Goal: Use online tool/utility: Utilize a website feature to perform a specific function

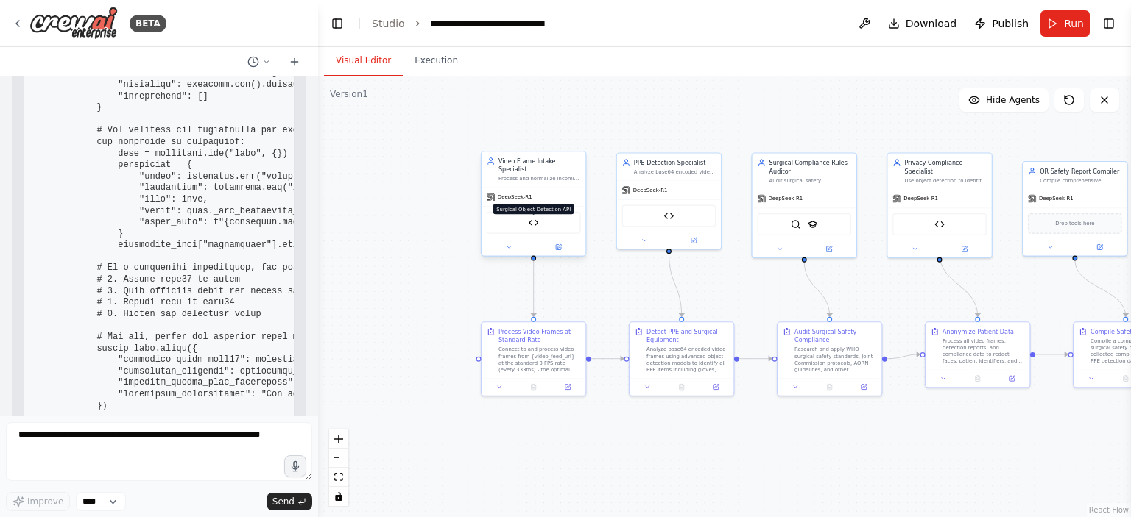
click at [533, 218] on img at bounding box center [534, 223] width 10 height 10
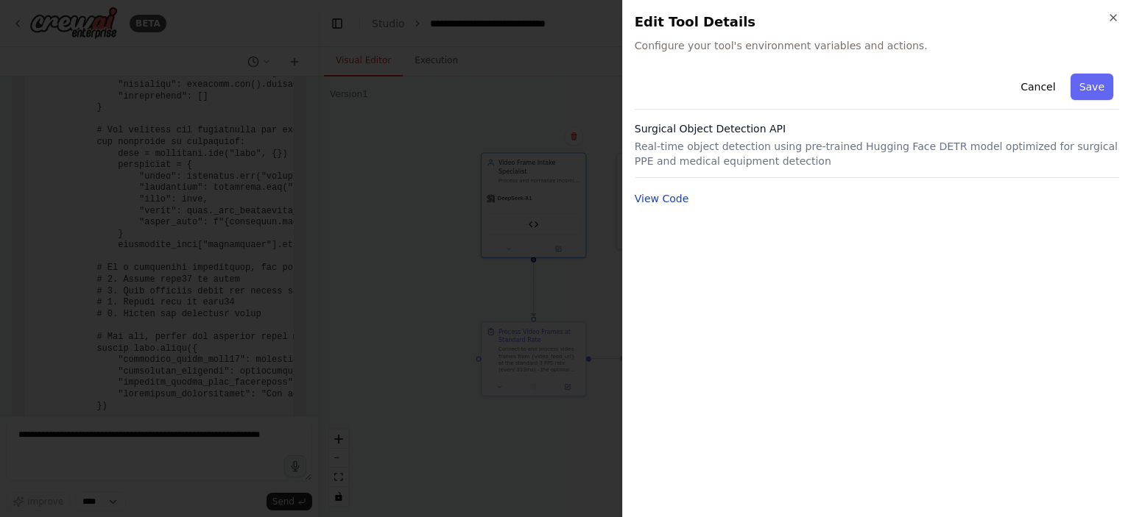
click at [665, 197] on button "View Code" at bounding box center [662, 198] width 54 height 15
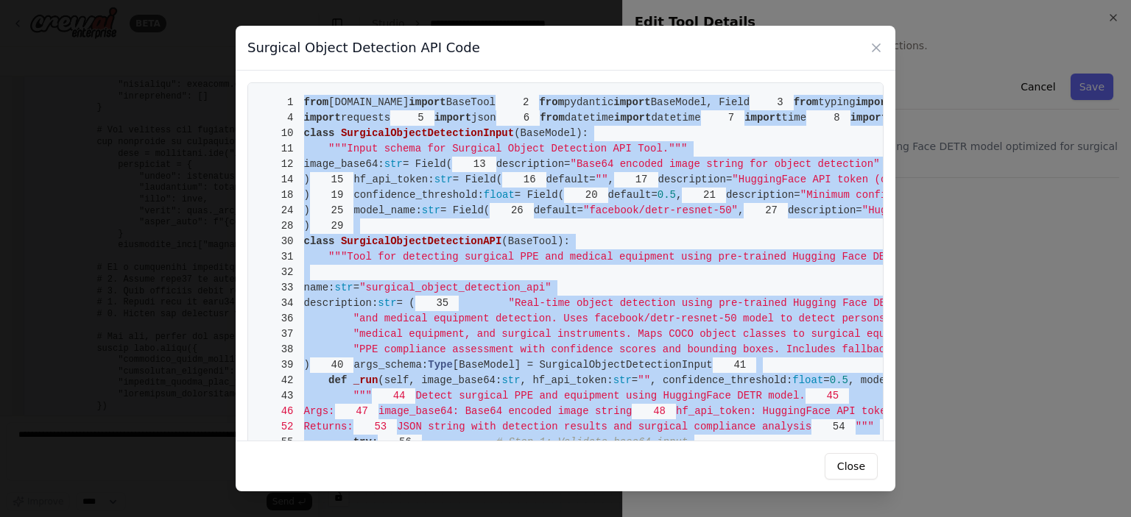
scroll to position [67, 0]
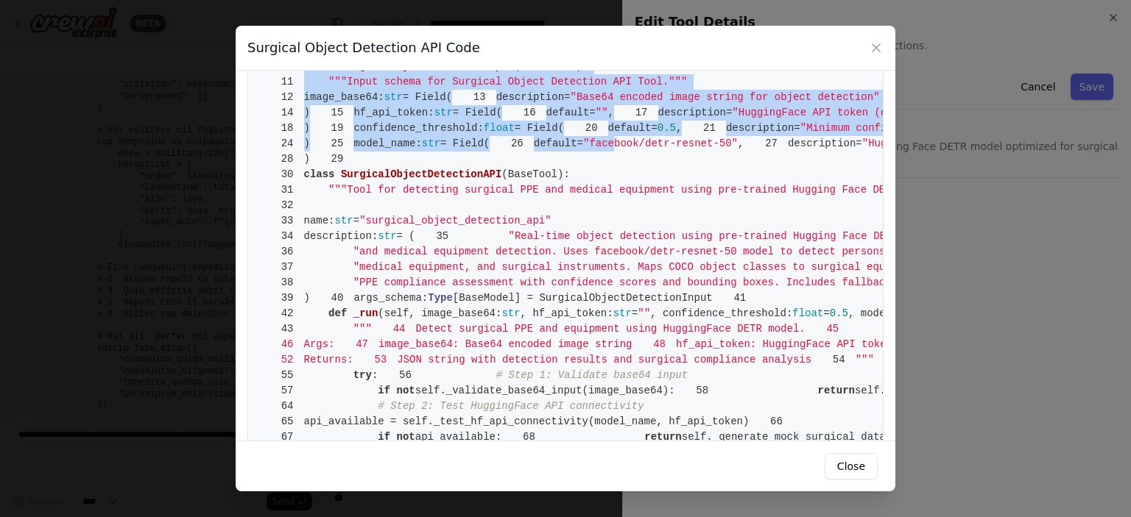
drag, startPoint x: 304, startPoint y: 98, endPoint x: 436, endPoint y: 388, distance: 318.6
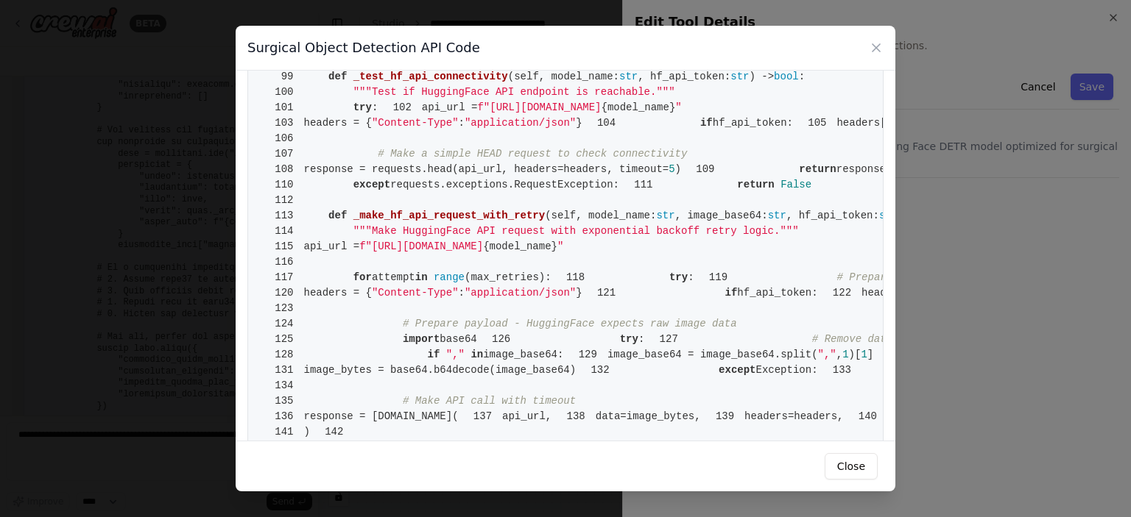
scroll to position [729, 0]
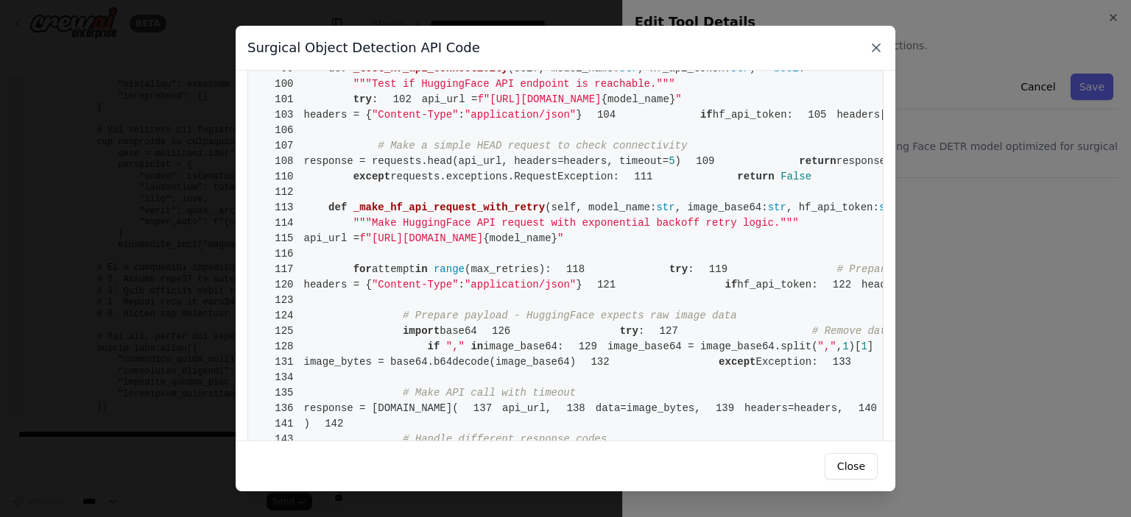
click at [873, 51] on icon at bounding box center [875, 47] width 7 height 7
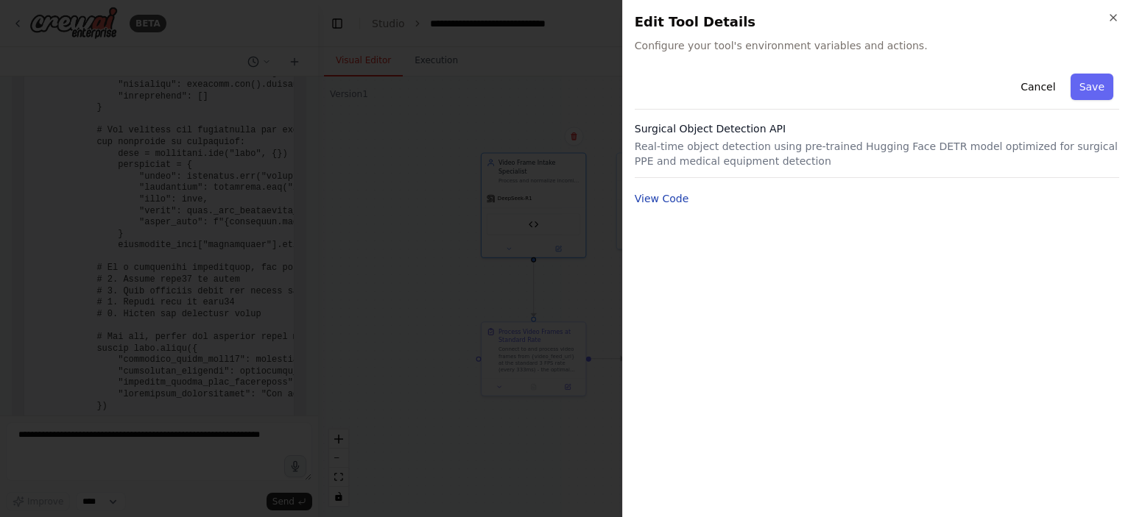
click at [656, 197] on button "View Code" at bounding box center [662, 198] width 54 height 15
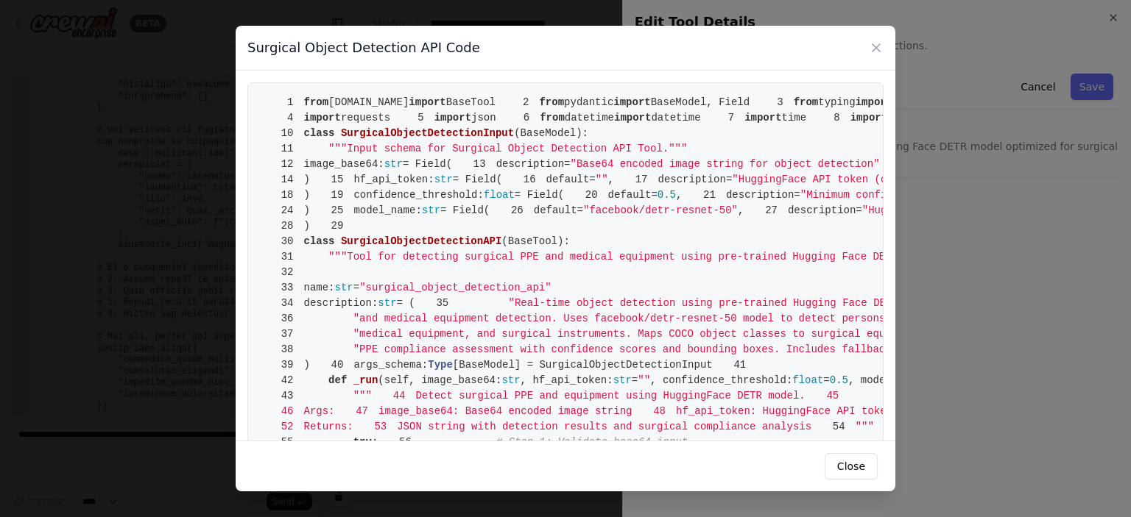
click at [955, 376] on div "Surgical Object Detection API Code 1 from [DOMAIN_NAME] import BaseTool 2 from …" at bounding box center [565, 258] width 1131 height 517
click at [877, 47] on icon at bounding box center [875, 47] width 7 height 7
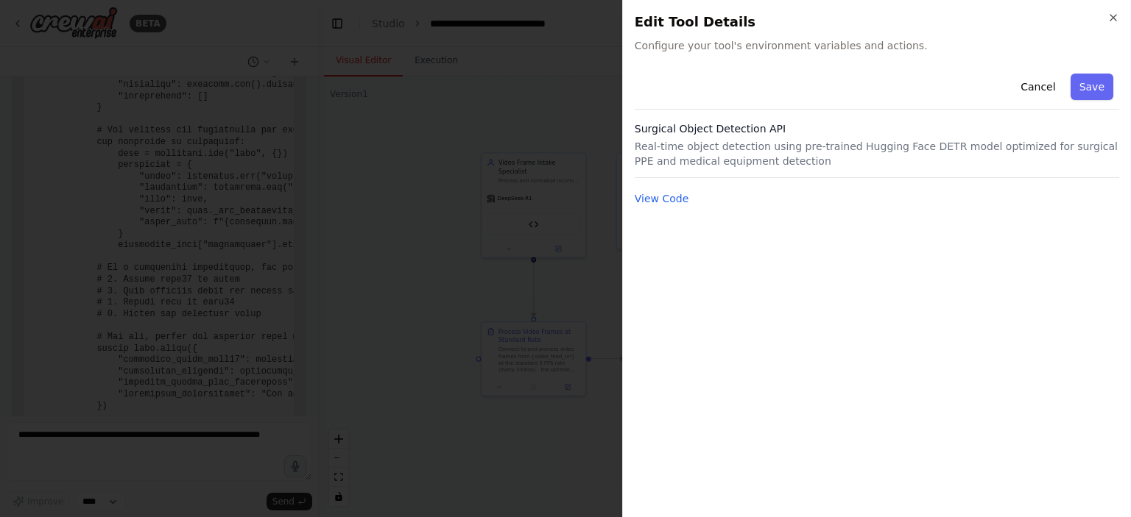
click at [456, 154] on div at bounding box center [565, 258] width 1131 height 517
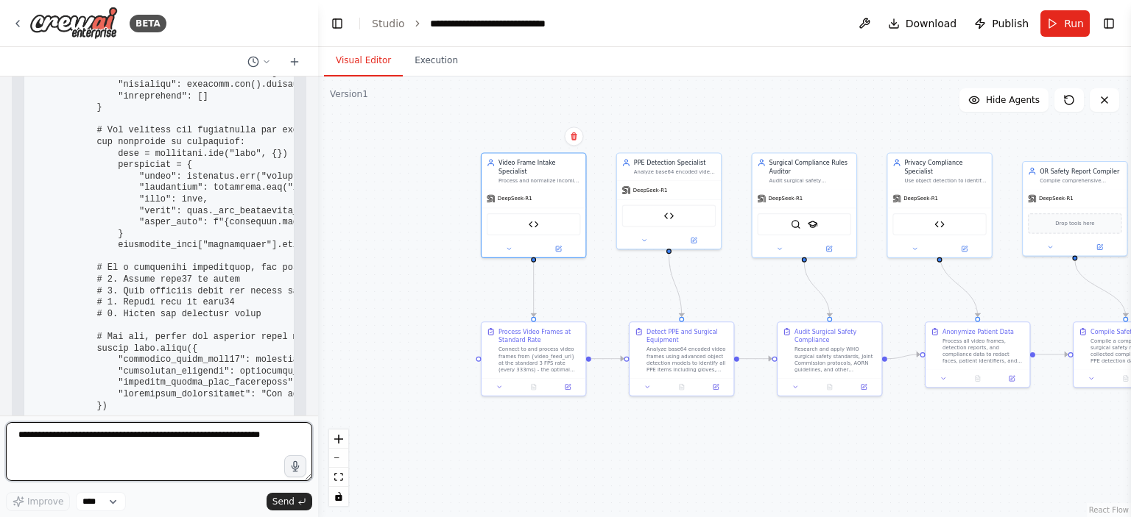
click at [167, 434] on textarea at bounding box center [159, 452] width 306 height 59
type textarea "*"
type textarea "*****"
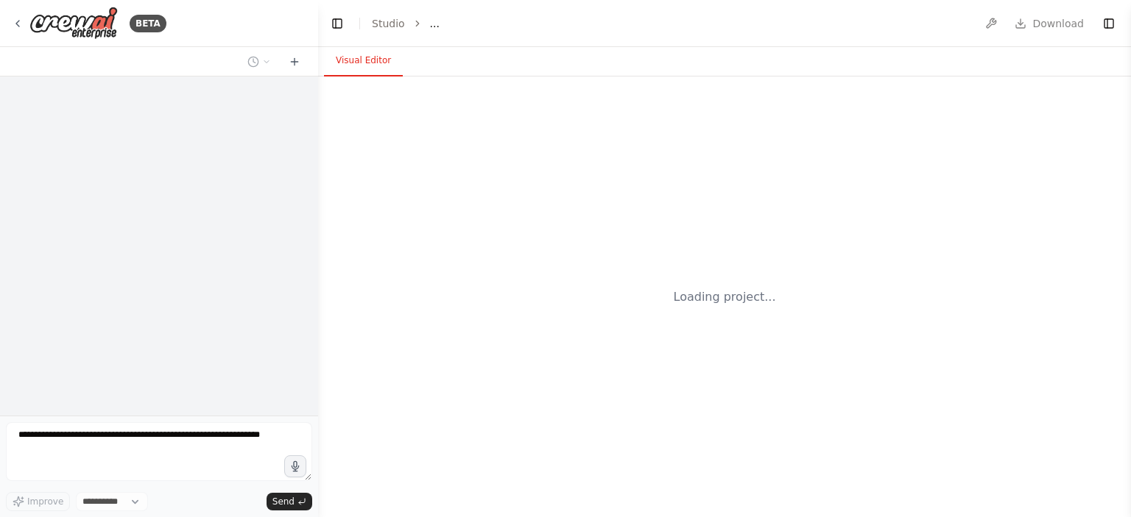
select select "****"
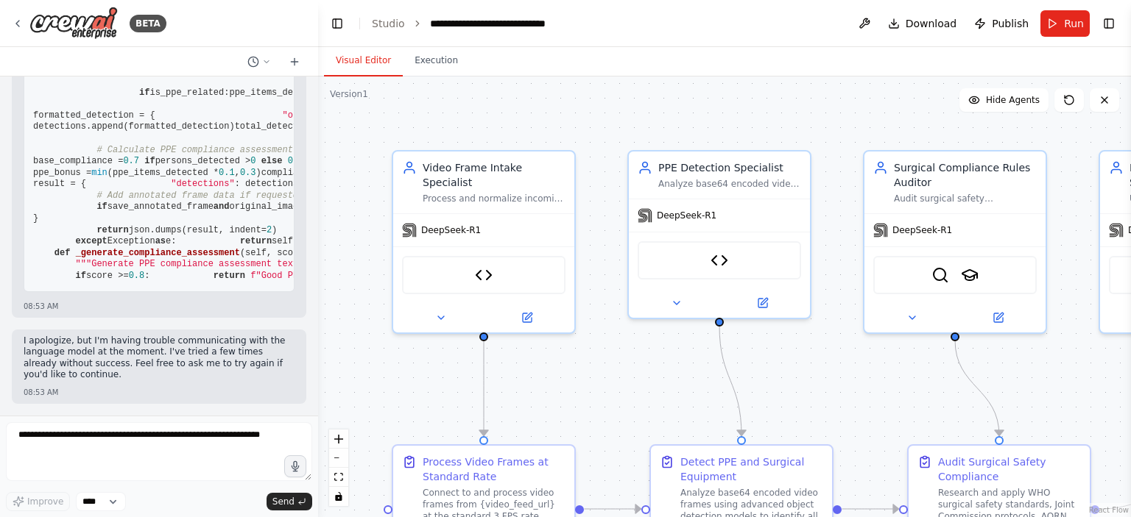
scroll to position [33433, 0]
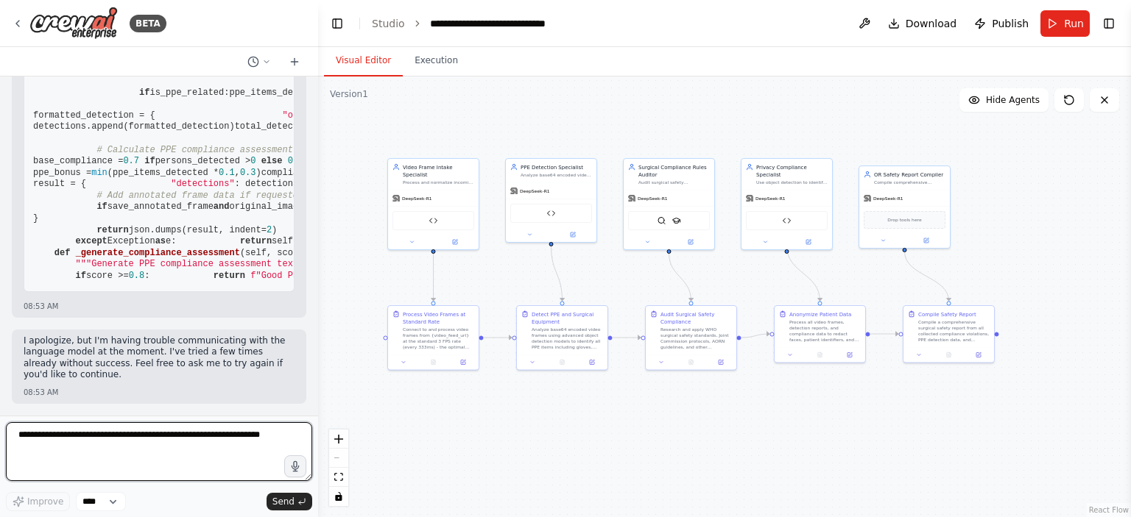
click at [88, 432] on textarea at bounding box center [159, 452] width 306 height 59
click at [87, 437] on textarea "**********" at bounding box center [159, 452] width 306 height 59
click at [120, 433] on textarea "**********" at bounding box center [159, 452] width 306 height 59
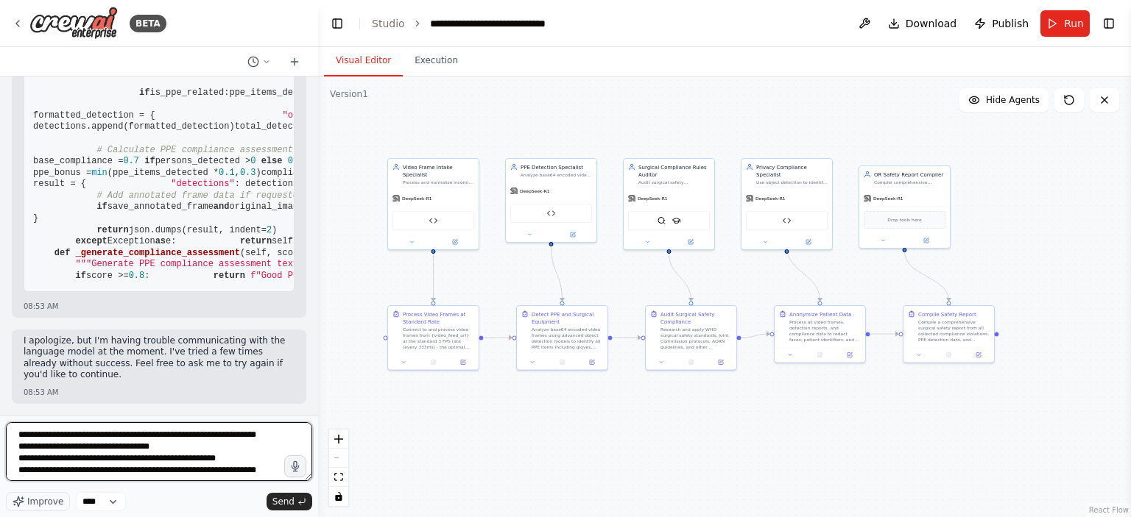
scroll to position [7, 0]
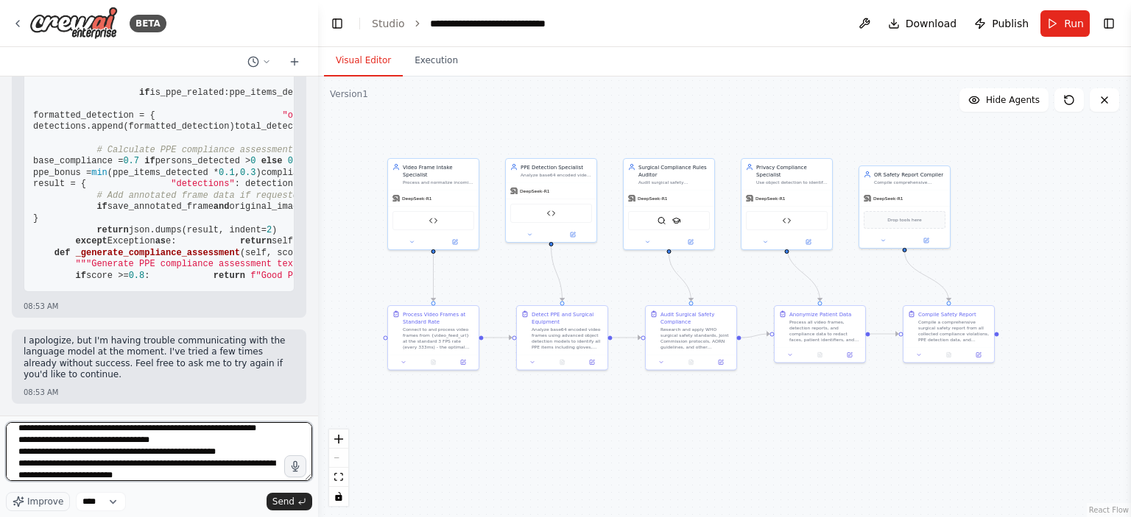
type textarea "**********"
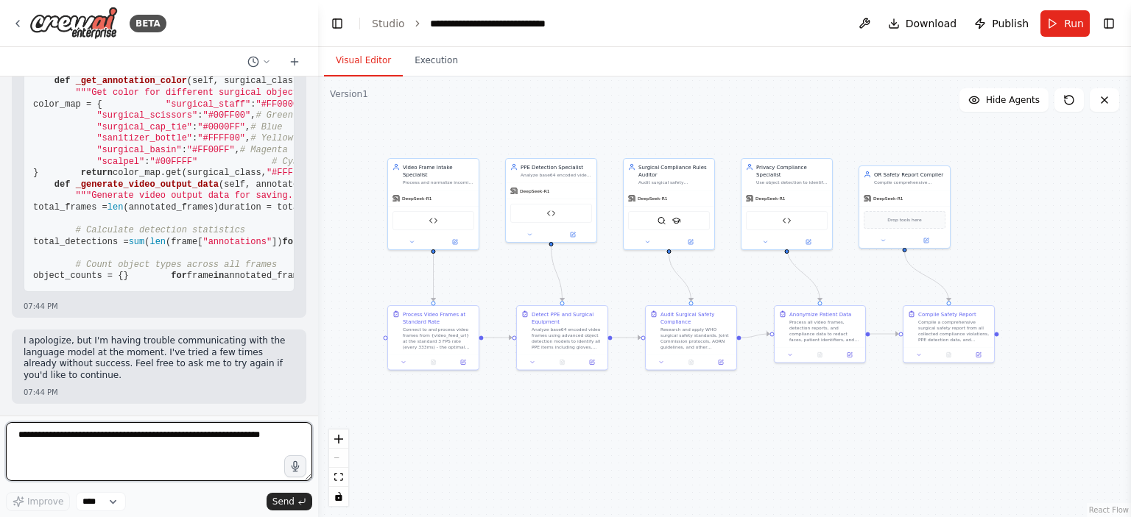
scroll to position [38646, 0]
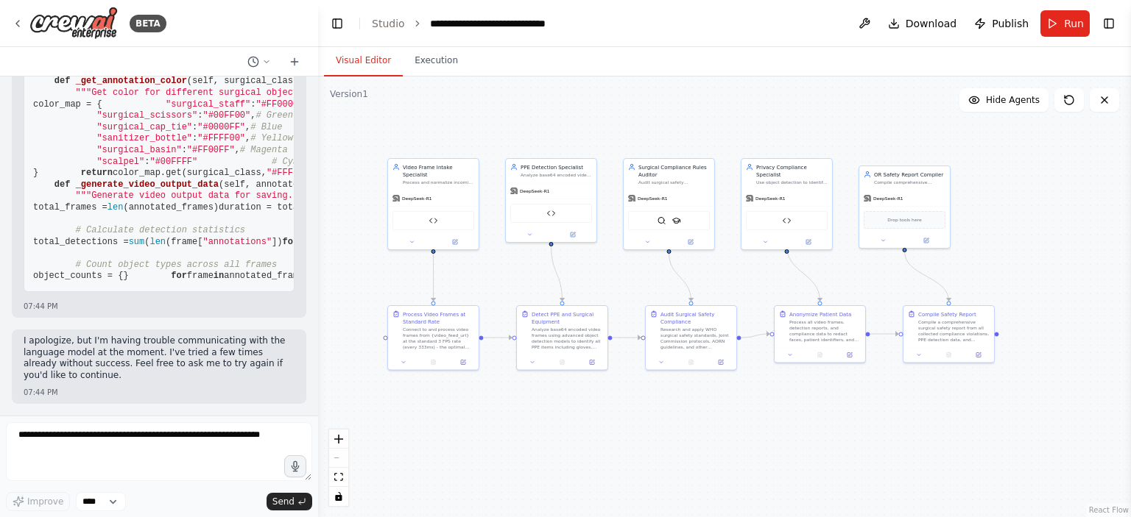
click at [822, 450] on div ".deletable-edge-delete-btn { width: 20px; height: 20px; border: 0px solid #ffff…" at bounding box center [724, 297] width 813 height 441
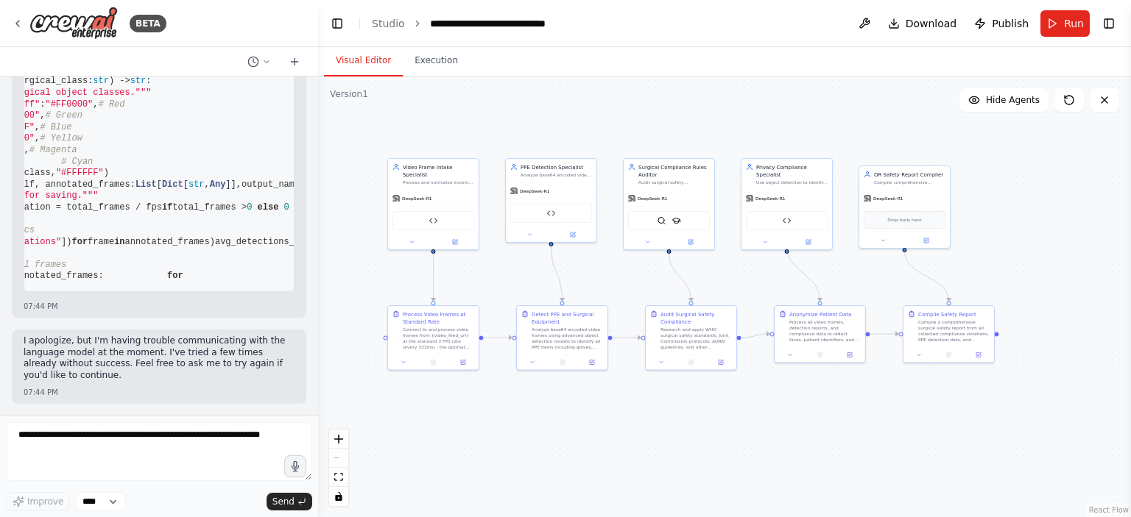
scroll to position [0, 0]
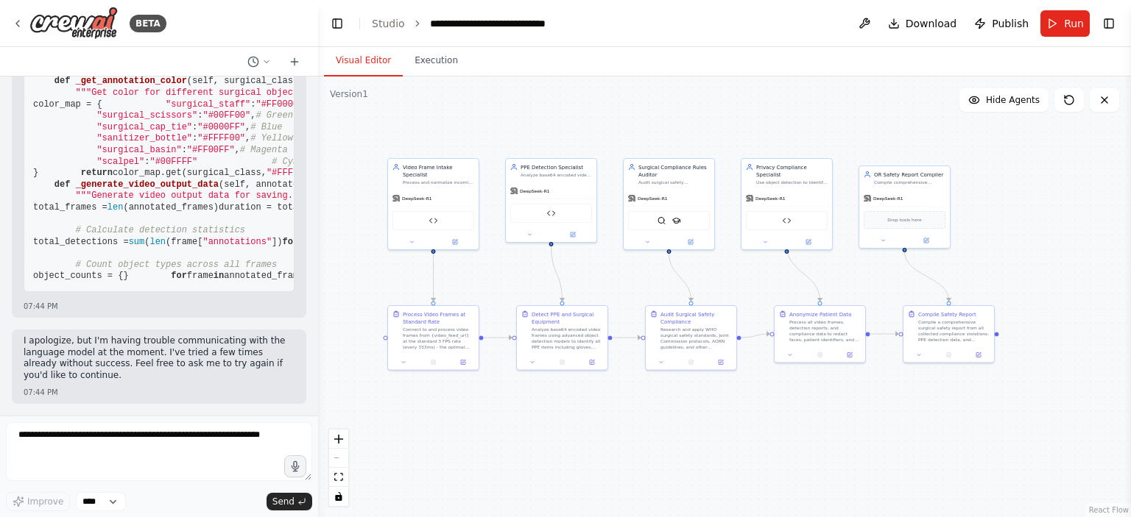
drag, startPoint x: 312, startPoint y: 399, endPoint x: 319, endPoint y: 376, distance: 24.0
click at [319, 376] on div "BETA Hello! I'm the CrewAI assistant. What kind of automation do you want to bu…" at bounding box center [565, 258] width 1131 height 517
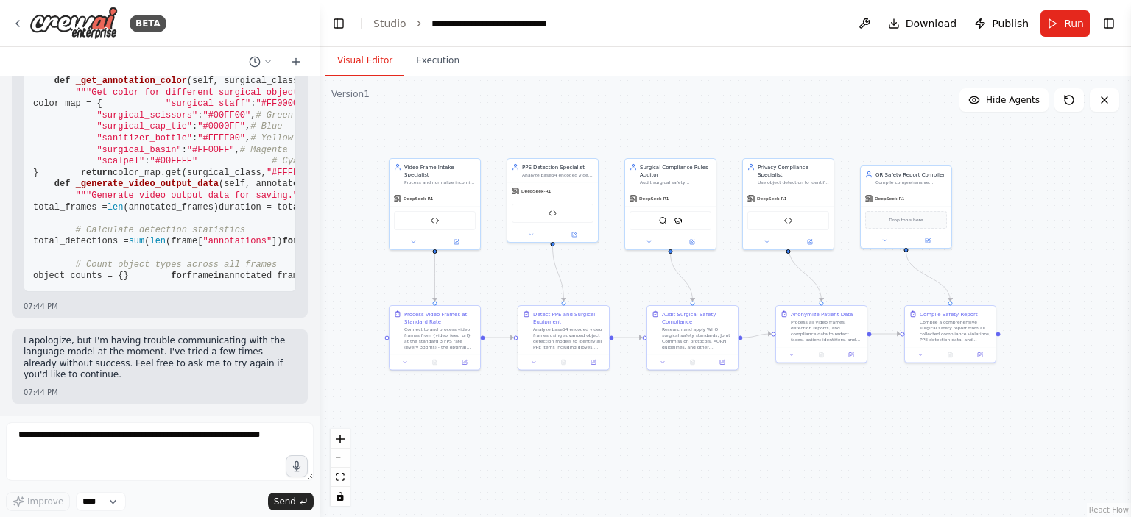
click at [721, 407] on div ".deletable-edge-delete-btn { width: 20px; height: 20px; border: 0px solid #ffff…" at bounding box center [724, 297] width 811 height 441
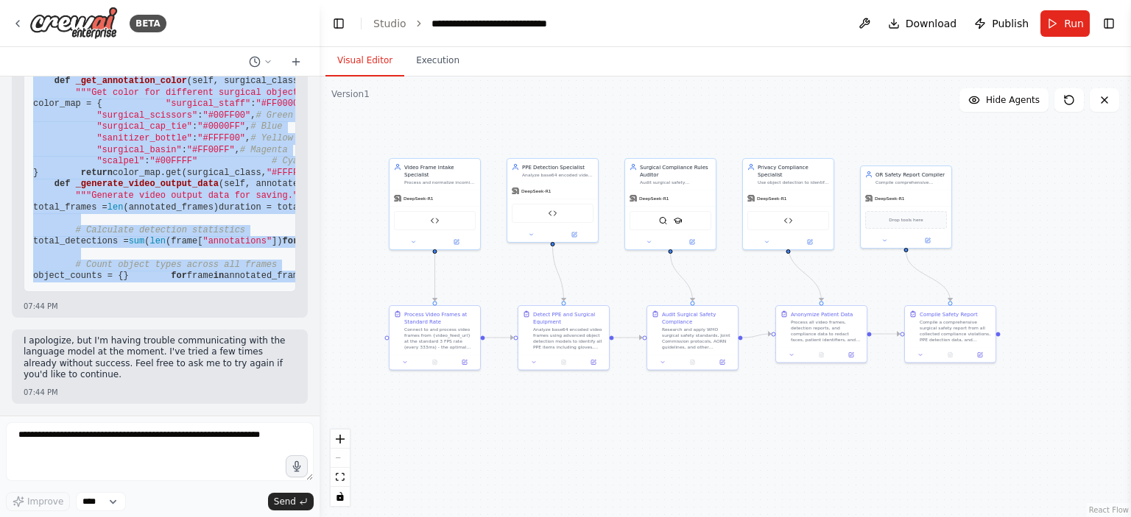
drag, startPoint x: 32, startPoint y: 185, endPoint x: 133, endPoint y: 277, distance: 136.0
copy code "from crewai.tools import BaseTool from pydantic import BaseModel, Field from ty…"
click at [445, 109] on div ".deletable-edge-delete-btn { width: 20px; height: 20px; border: 0px solid #ffff…" at bounding box center [724, 297] width 811 height 441
